Goal: Information Seeking & Learning: Learn about a topic

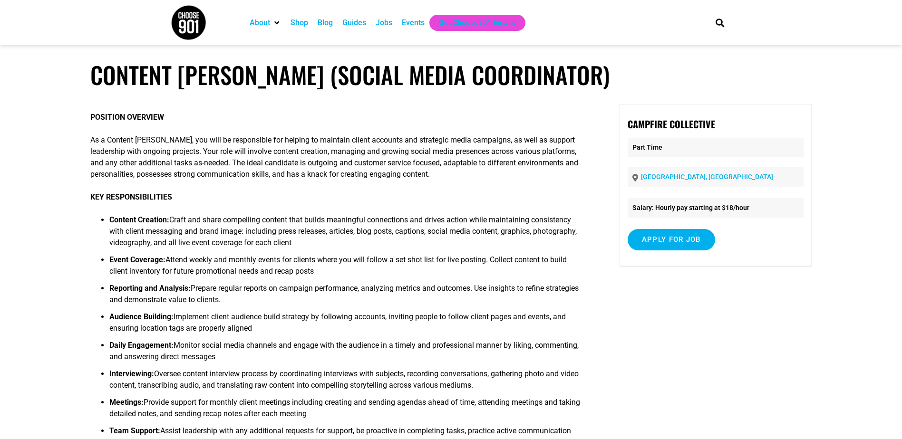
click at [382, 22] on div "Jobs" at bounding box center [383, 22] width 17 height 11
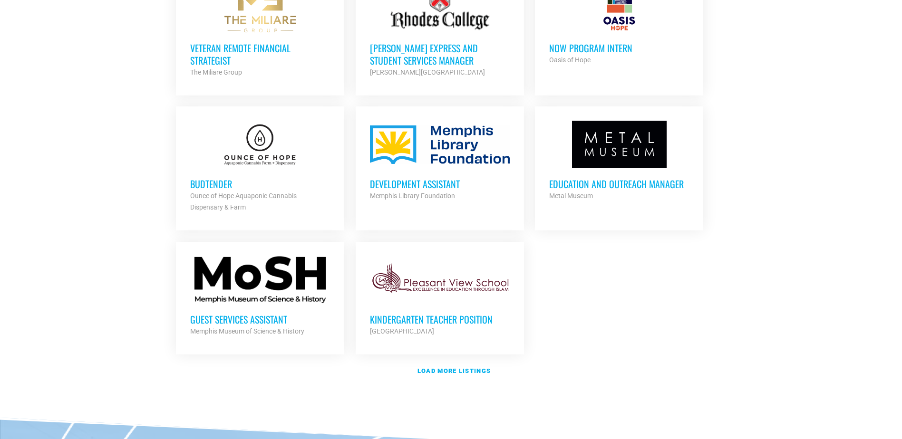
scroll to position [1093, 0]
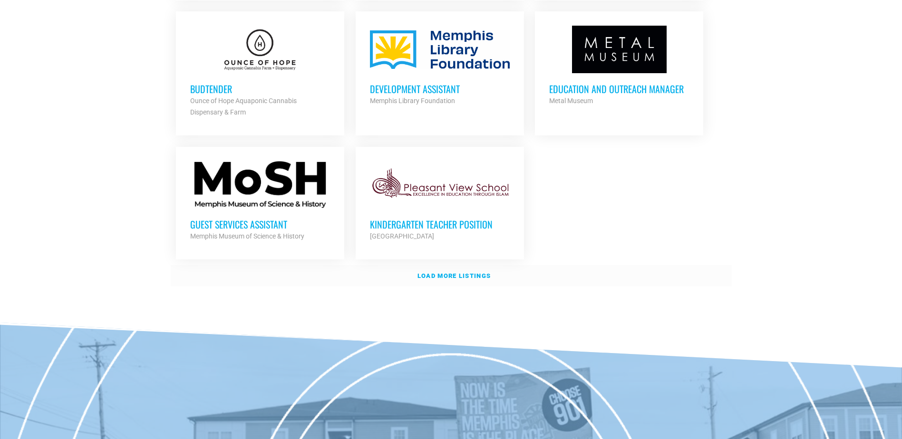
click at [474, 273] on strong "Load more listings" at bounding box center [453, 275] width 73 height 7
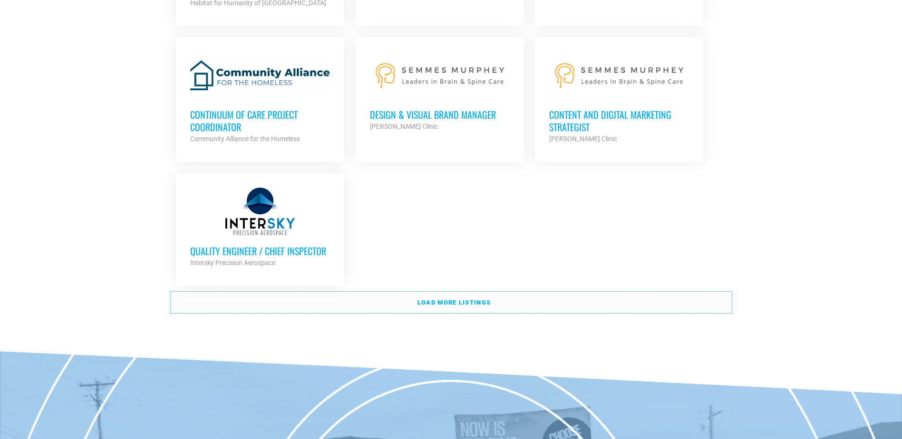
scroll to position [2044, 0]
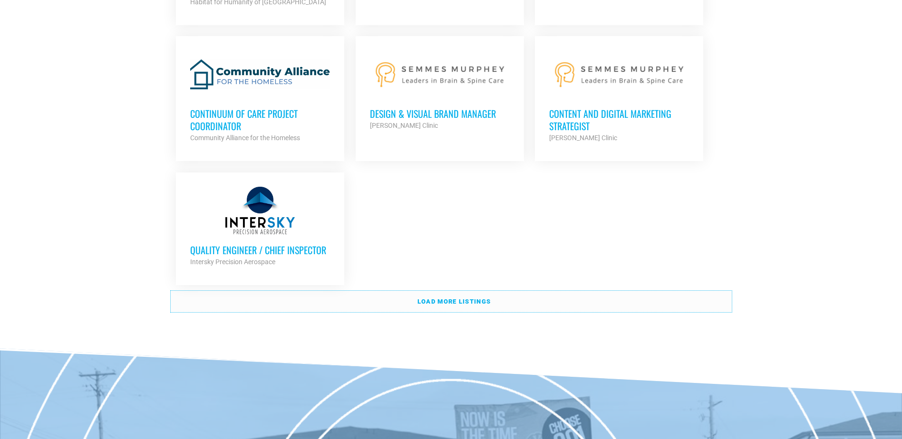
drag, startPoint x: 524, startPoint y: 294, endPoint x: 575, endPoint y: 281, distance: 51.9
click at [524, 294] on link "Load more listings" at bounding box center [451, 302] width 561 height 22
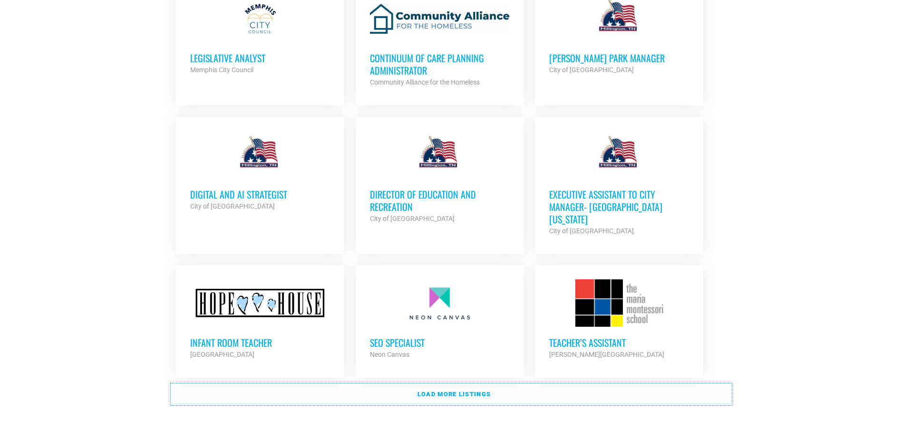
scroll to position [2899, 0]
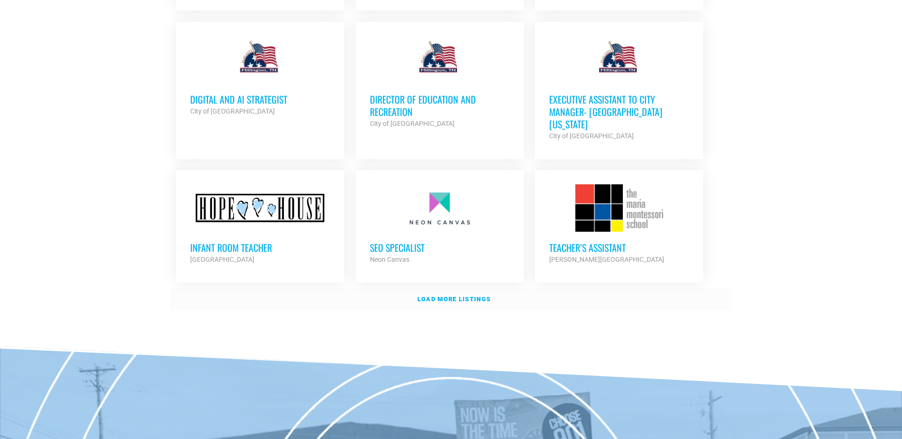
click at [495, 289] on link "Load more listings" at bounding box center [451, 300] width 561 height 22
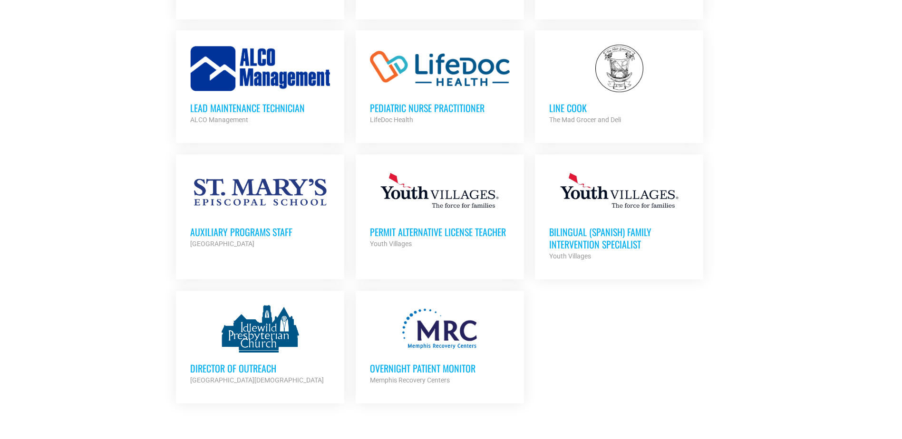
scroll to position [3755, 0]
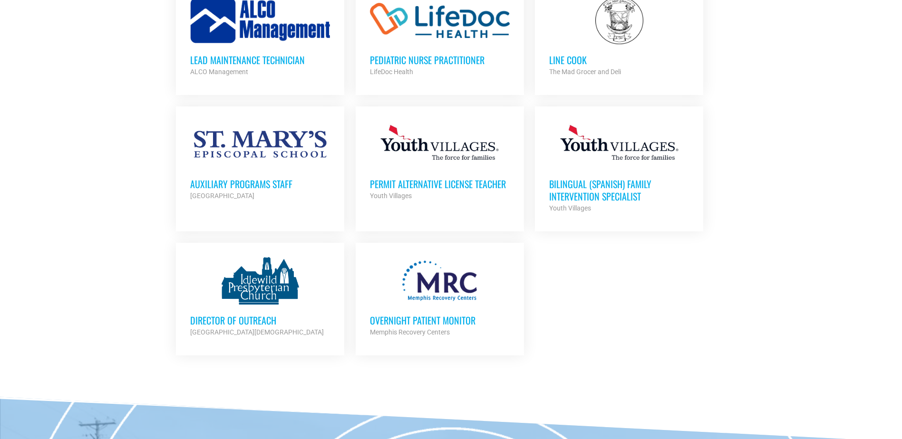
click at [405, 314] on h3 "Overnight Patient Monitor" at bounding box center [440, 320] width 140 height 12
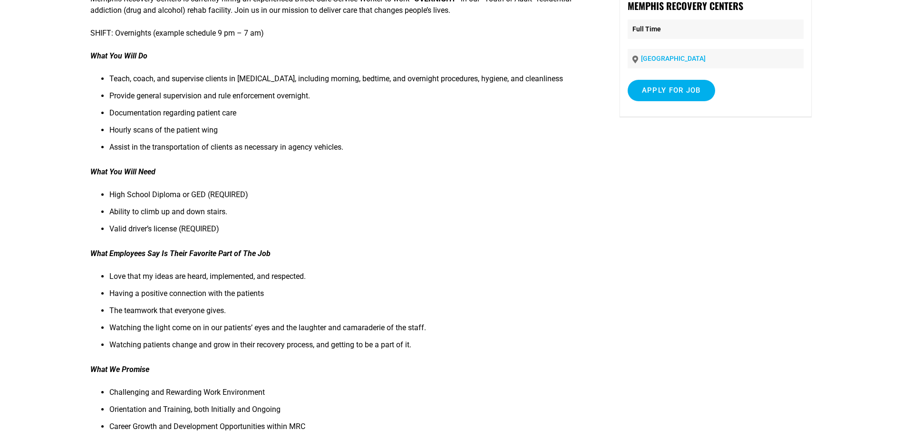
scroll to position [48, 0]
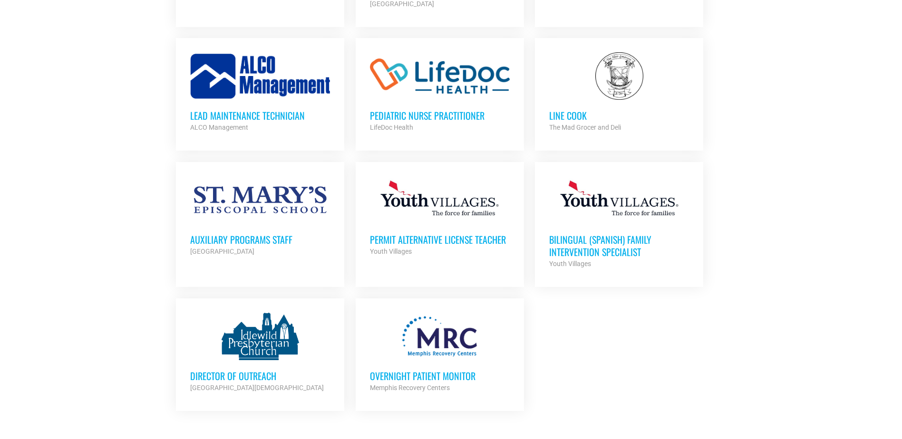
scroll to position [3802, 0]
